Goal: Transaction & Acquisition: Purchase product/service

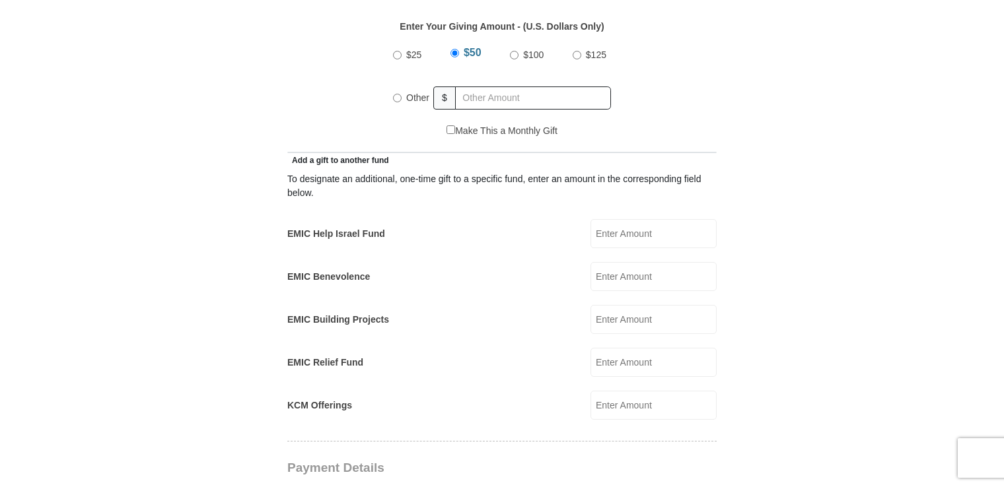
scroll to position [639, 0]
click at [684, 221] on input "EMIC Help Israel Fund" at bounding box center [653, 235] width 126 height 29
type input "50.00"
type input "[PERSON_NAME]"
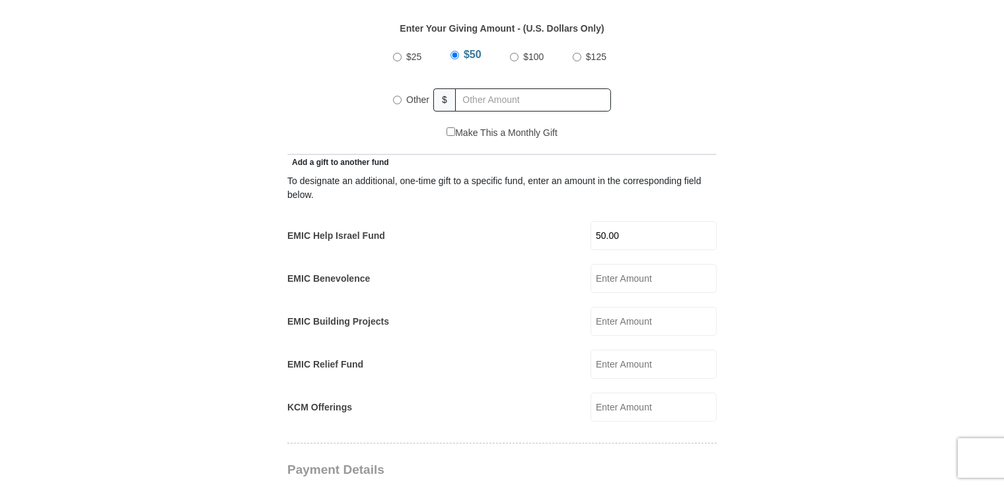
type input "[EMAIL_ADDRESS][DOMAIN_NAME]"
type input "[STREET_ADDRESS][PERSON_NAME]"
type input "Oberlin"
select select "OH"
type input "44074"
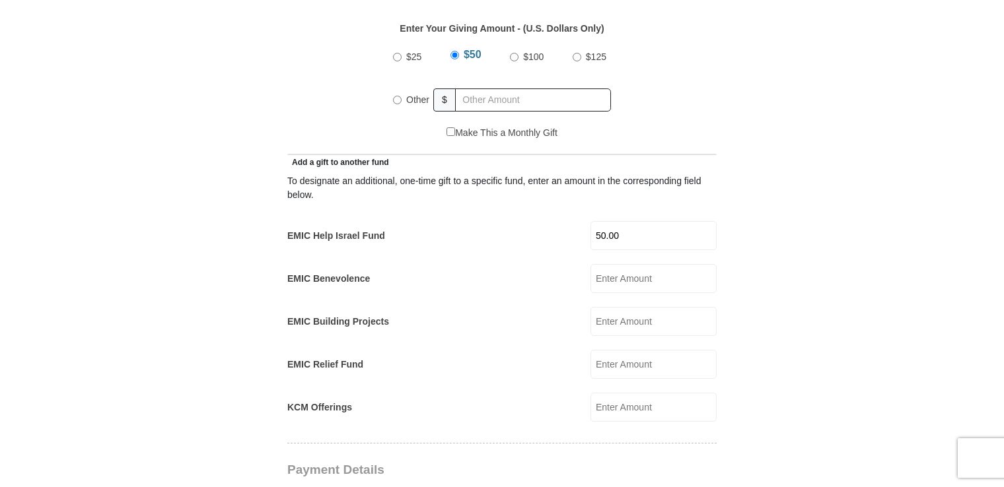
type input "[PHONE_NUMBER]"
radio input "true"
click at [512, 53] on input "$100" at bounding box center [513, 57] width 9 height 9
radio input "true"
drag, startPoint x: 787, startPoint y: 139, endPoint x: 783, endPoint y: 94, distance: 45.1
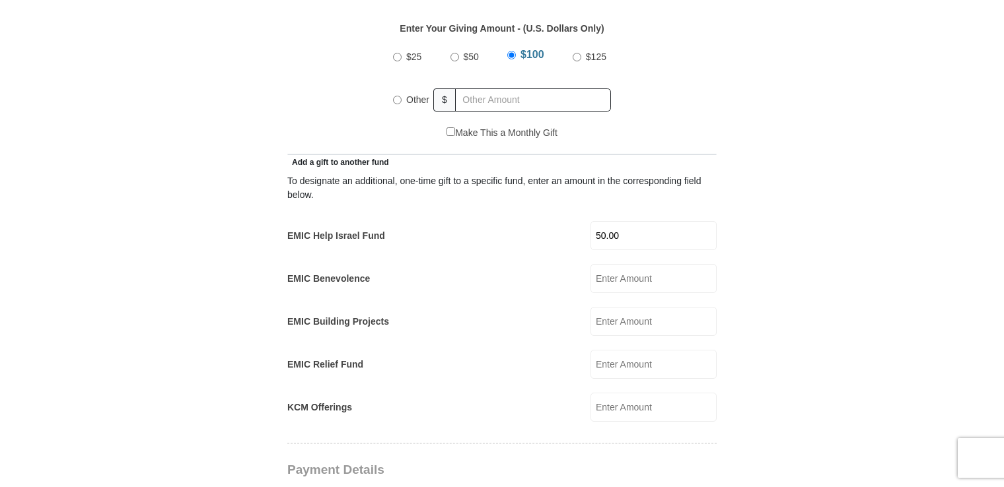
click at [783, 94] on form "[GEOGRAPHIC_DATA][DEMOGRAPHIC_DATA] Online Giving Because of gifts like yours, …" at bounding box center [501, 391] width 753 height 1954
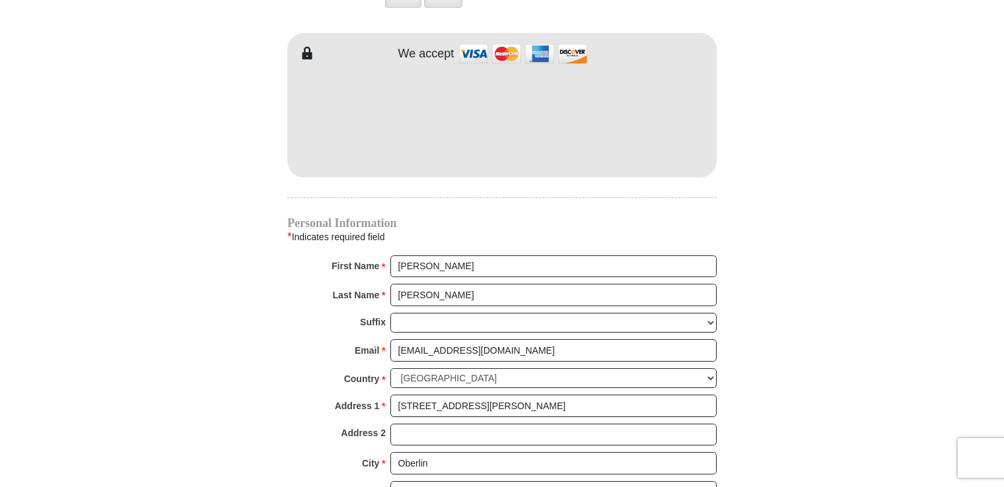
scroll to position [1153, 0]
drag, startPoint x: 790, startPoint y: 84, endPoint x: 770, endPoint y: 90, distance: 20.7
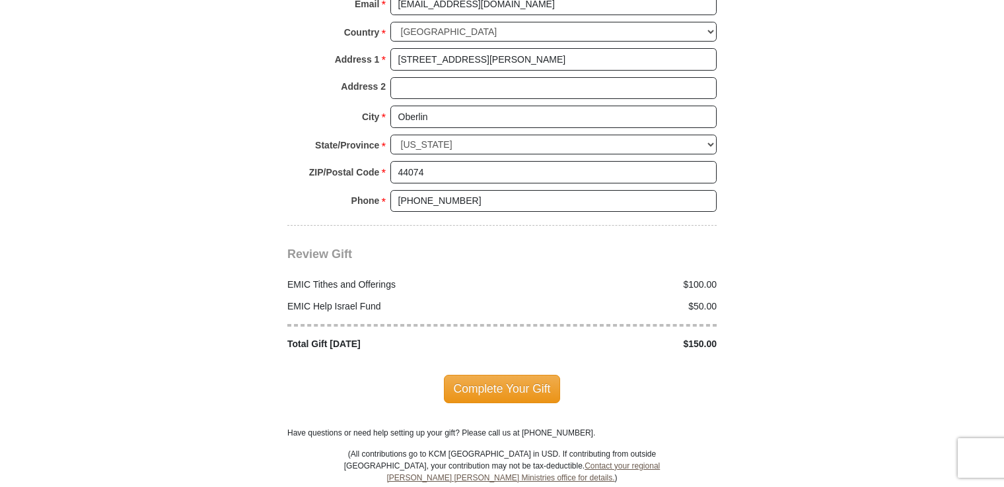
scroll to position [1500, 0]
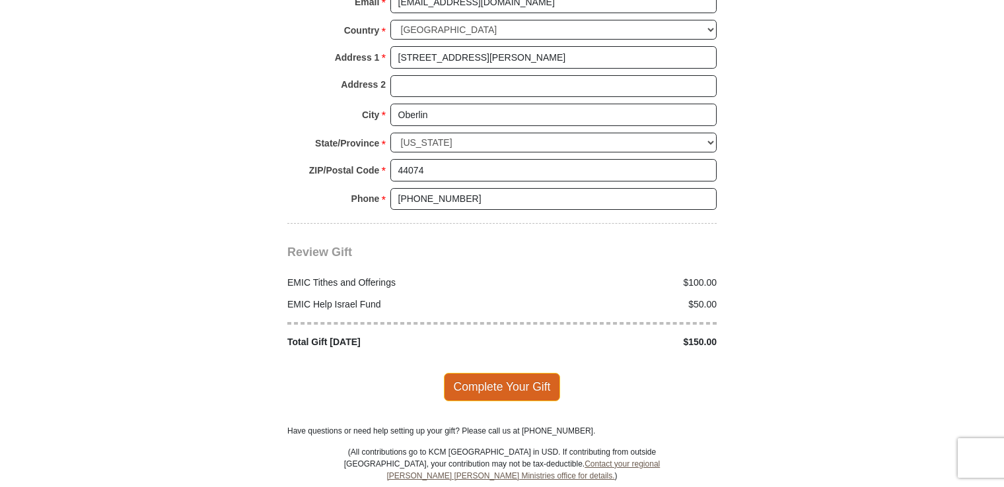
click at [534, 373] on span "Complete Your Gift" at bounding box center [502, 387] width 117 height 28
